Goal: Check status: Check status

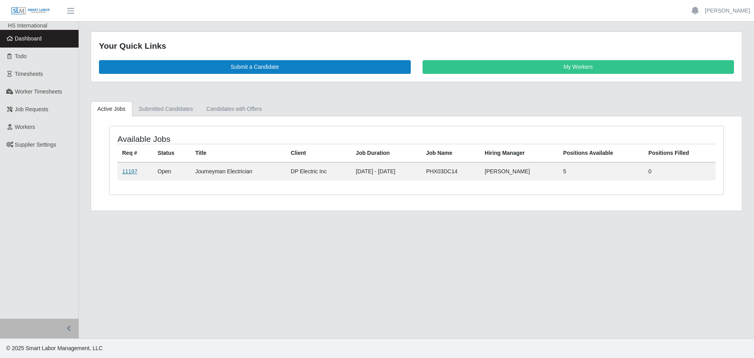
click at [131, 170] on link "11197" at bounding box center [129, 171] width 15 height 6
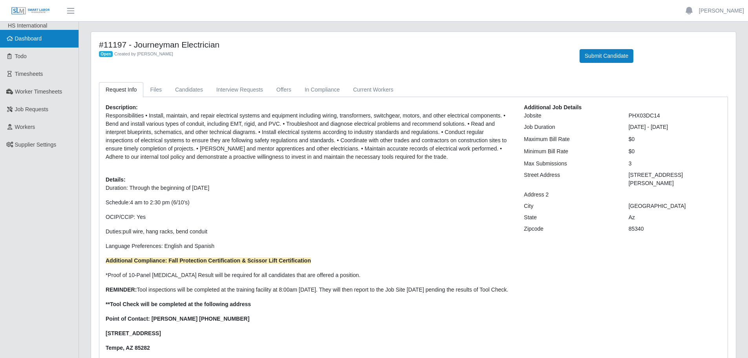
click at [27, 35] on link "Dashboard" at bounding box center [39, 39] width 78 height 18
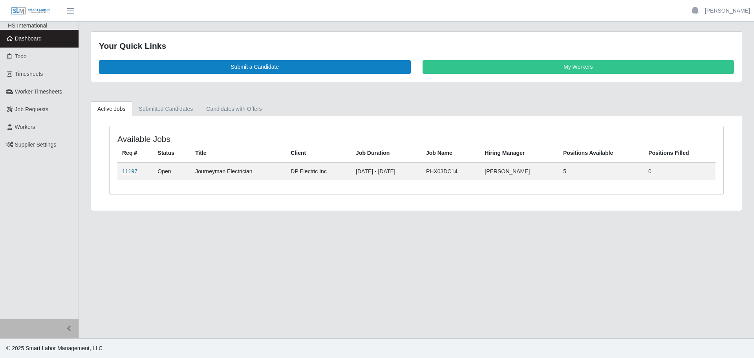
click at [134, 173] on link "11197" at bounding box center [129, 171] width 15 height 6
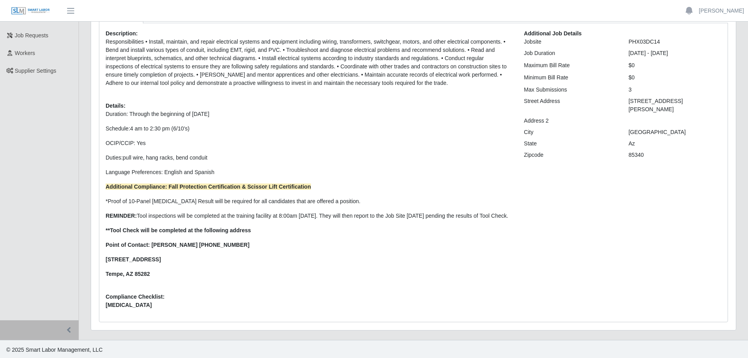
scroll to position [78, 0]
